Goal: Check status

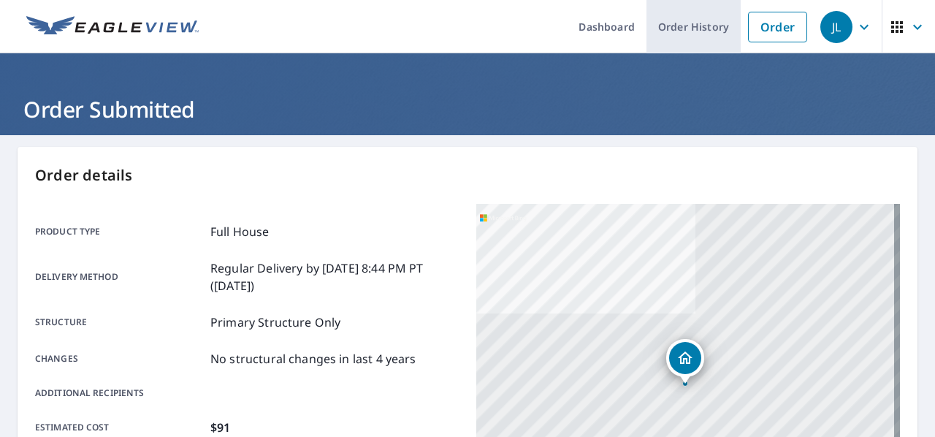
click at [698, 31] on link "Order History" at bounding box center [693, 26] width 94 height 53
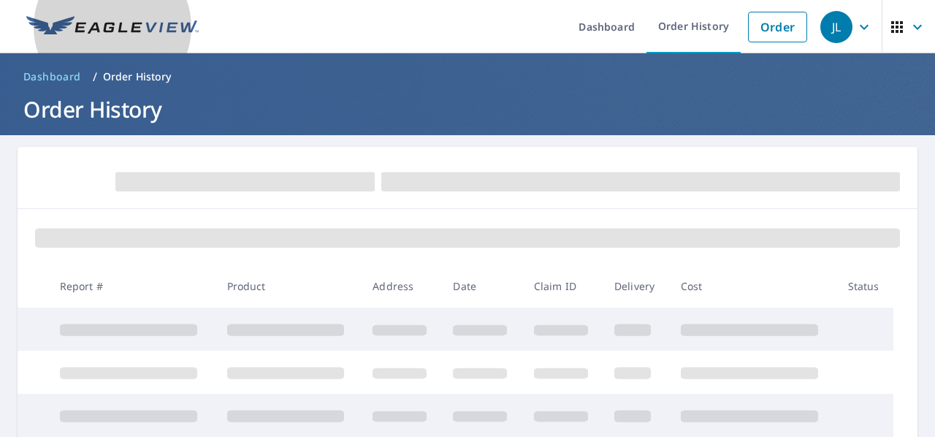
click at [146, 35] on img at bounding box center [112, 27] width 172 height 22
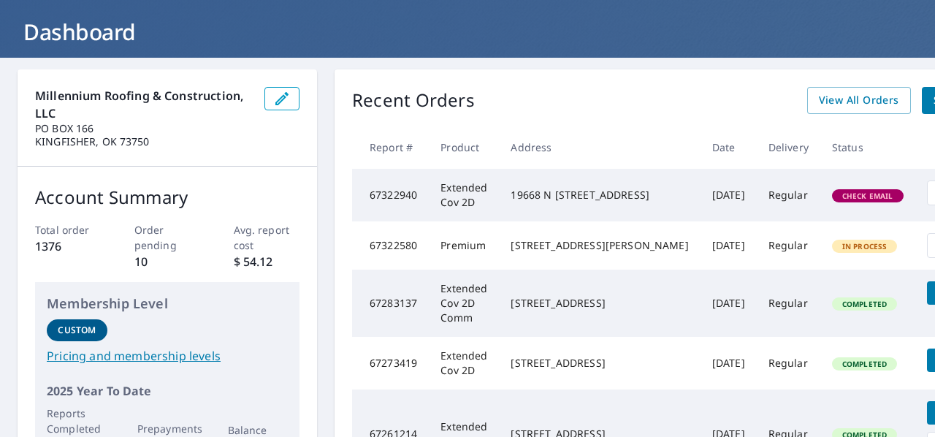
scroll to position [85, 0]
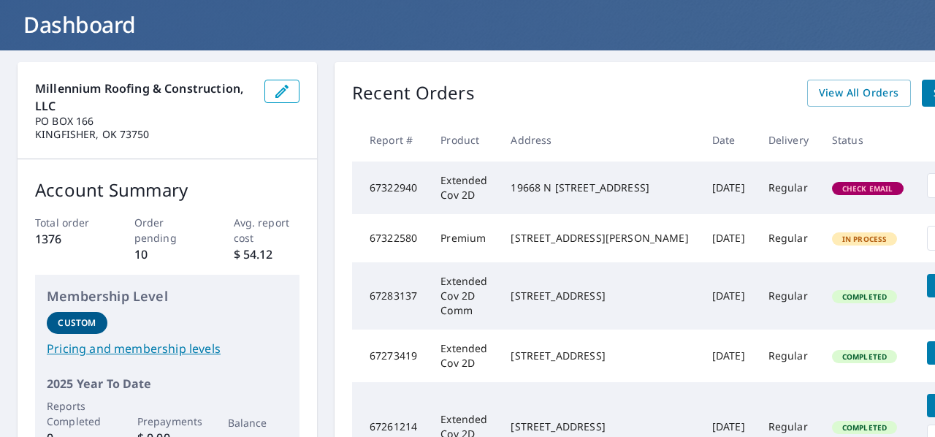
click at [757, 200] on td "Regular" at bounding box center [789, 187] width 64 height 53
click at [597, 210] on td "19668 N 2810 Rd Kingfisher, OK 73750" at bounding box center [599, 187] width 201 height 53
click at [488, 196] on td "Extended Cov 2D" at bounding box center [464, 187] width 70 height 53
click at [757, 197] on td "Regular" at bounding box center [789, 187] width 64 height 53
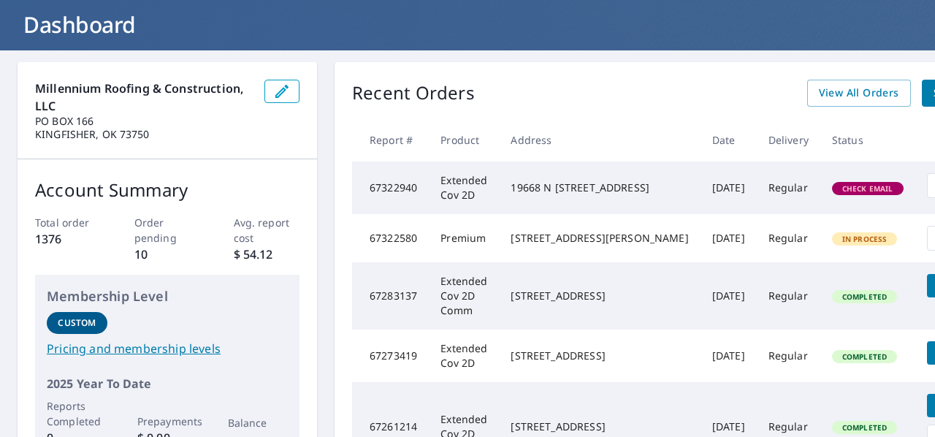
click at [528, 194] on div "19668 N 2810 Rd Kingfisher, OK 73750" at bounding box center [599, 187] width 177 height 15
click at [455, 186] on td "Extended Cov 2D" at bounding box center [464, 187] width 70 height 53
click at [432, 189] on td "Extended Cov 2D" at bounding box center [464, 187] width 70 height 53
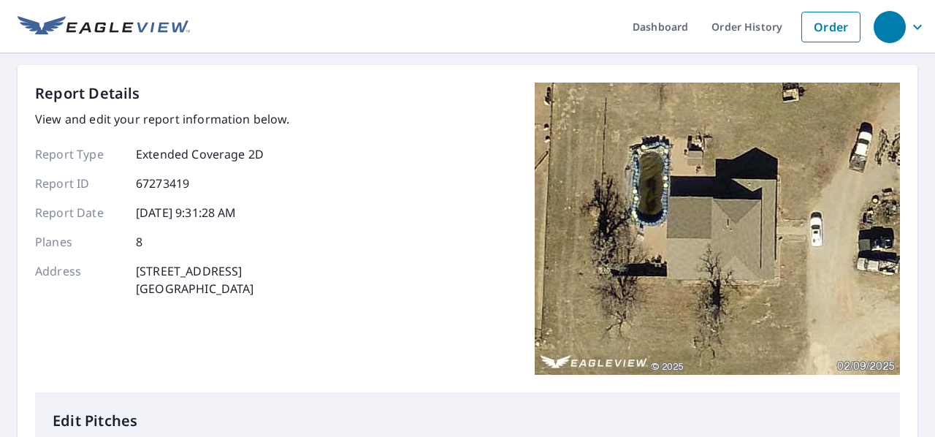
click at [37, 23] on img at bounding box center [104, 27] width 172 height 22
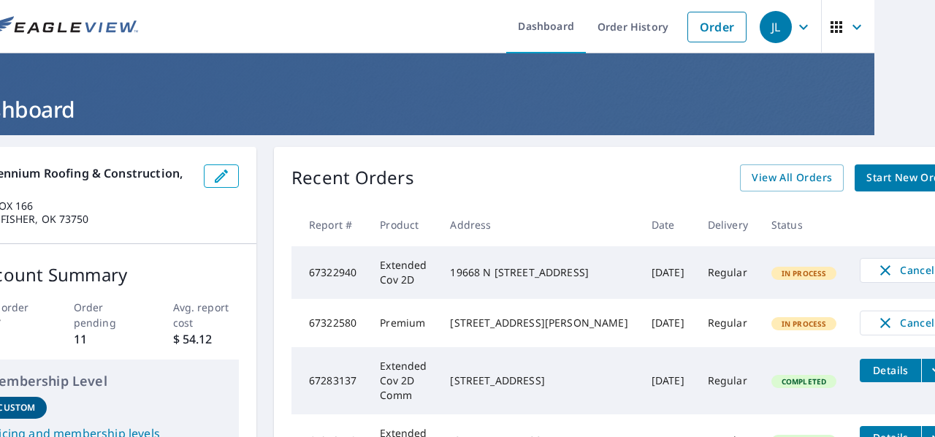
scroll to position [0, 64]
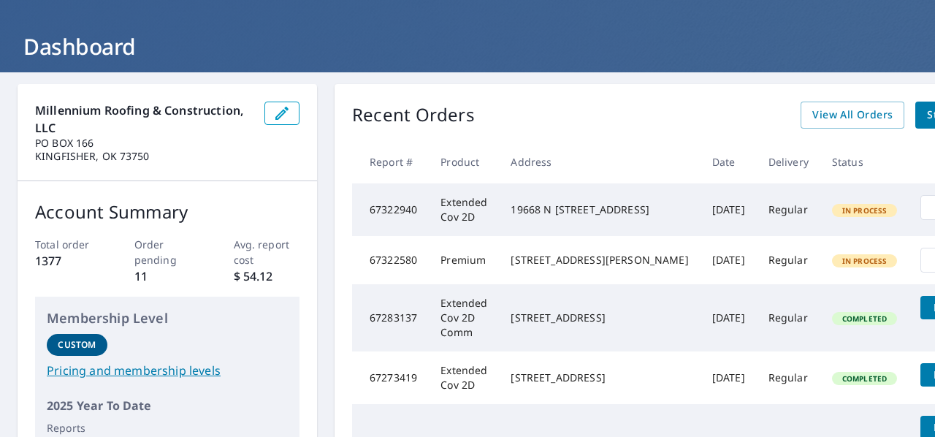
scroll to position [62, 0]
